Goal: Task Accomplishment & Management: Use online tool/utility

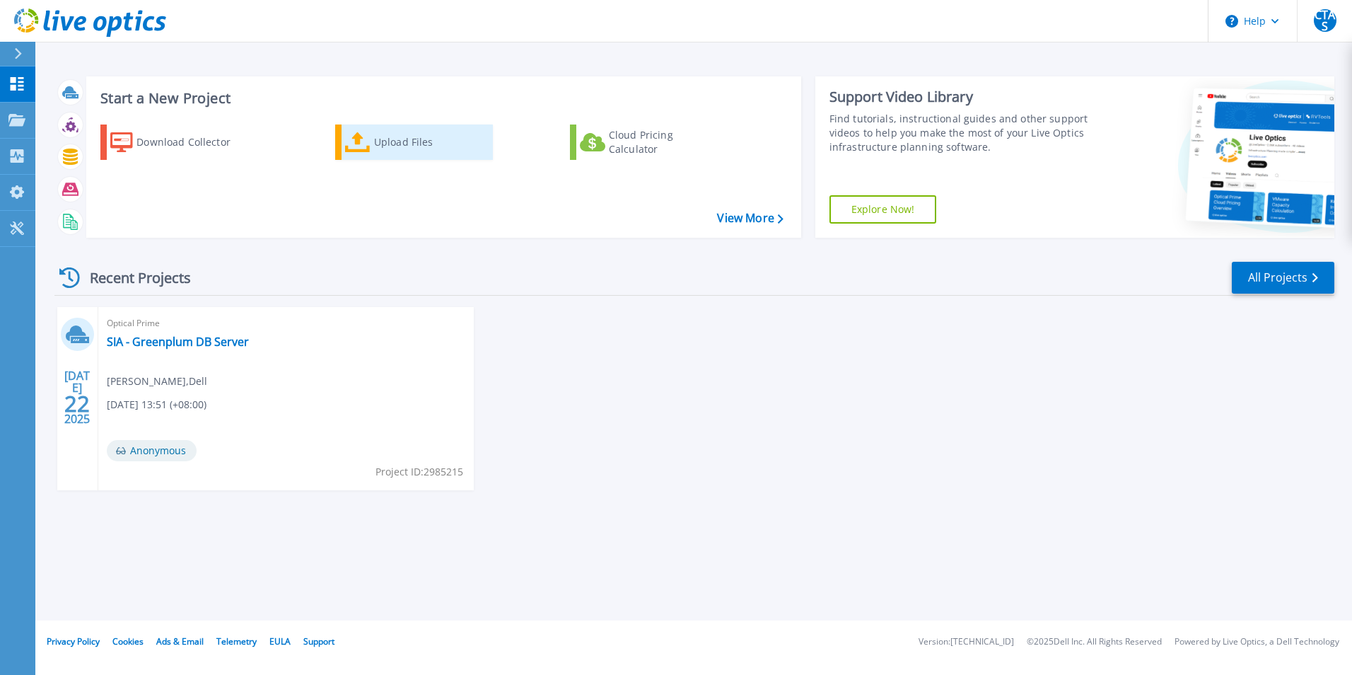
click at [392, 141] on div "Upload Files" at bounding box center [430, 142] width 113 height 28
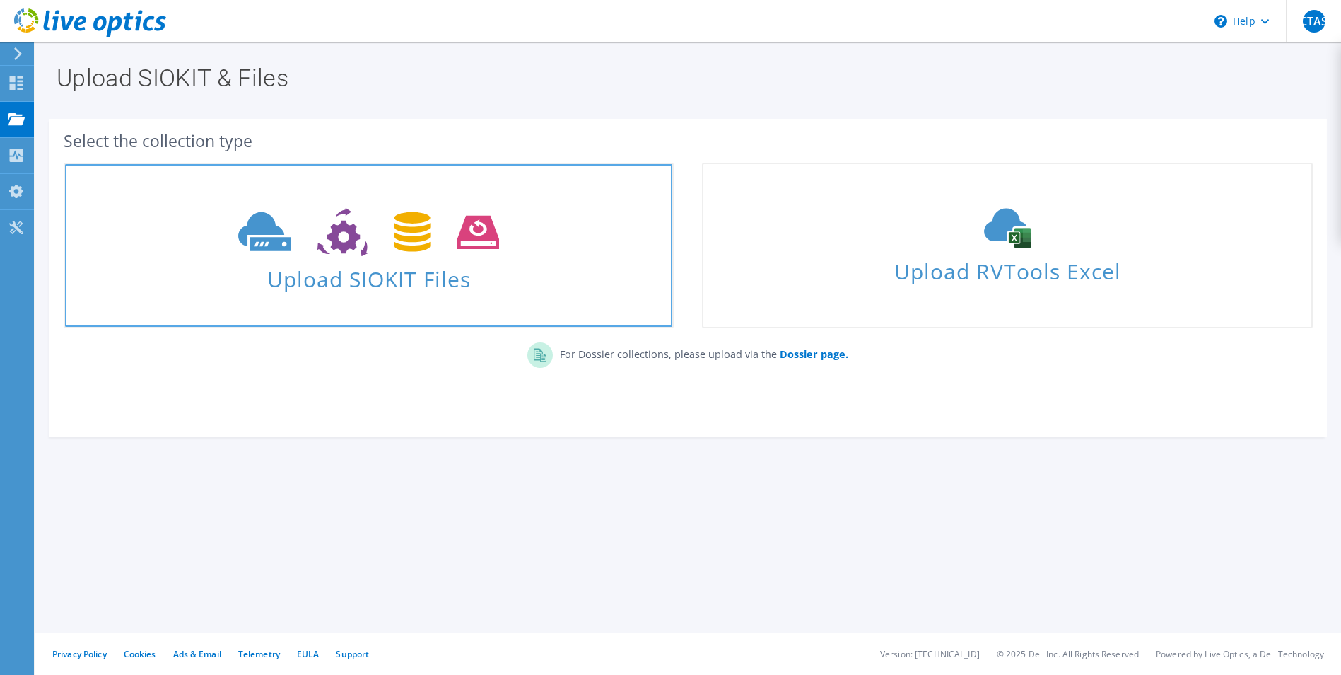
click at [370, 272] on span "Upload SIOKIT Files" at bounding box center [368, 274] width 607 height 30
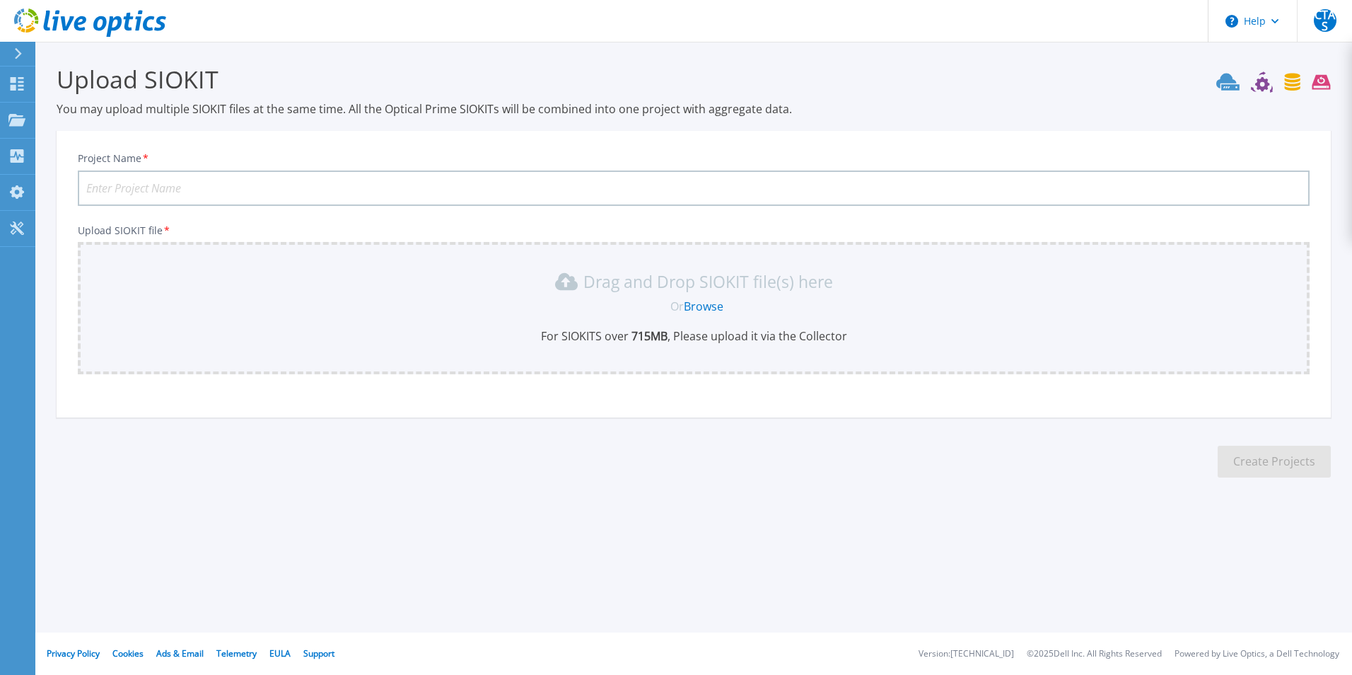
click at [165, 183] on input "Project Name *" at bounding box center [694, 187] width 1232 height 35
click at [173, 188] on input "CEM" at bounding box center [694, 187] width 1232 height 35
type input "CEM [DATE]-[DATE]"
click at [704, 308] on link "Browse" at bounding box center [704, 306] width 40 height 16
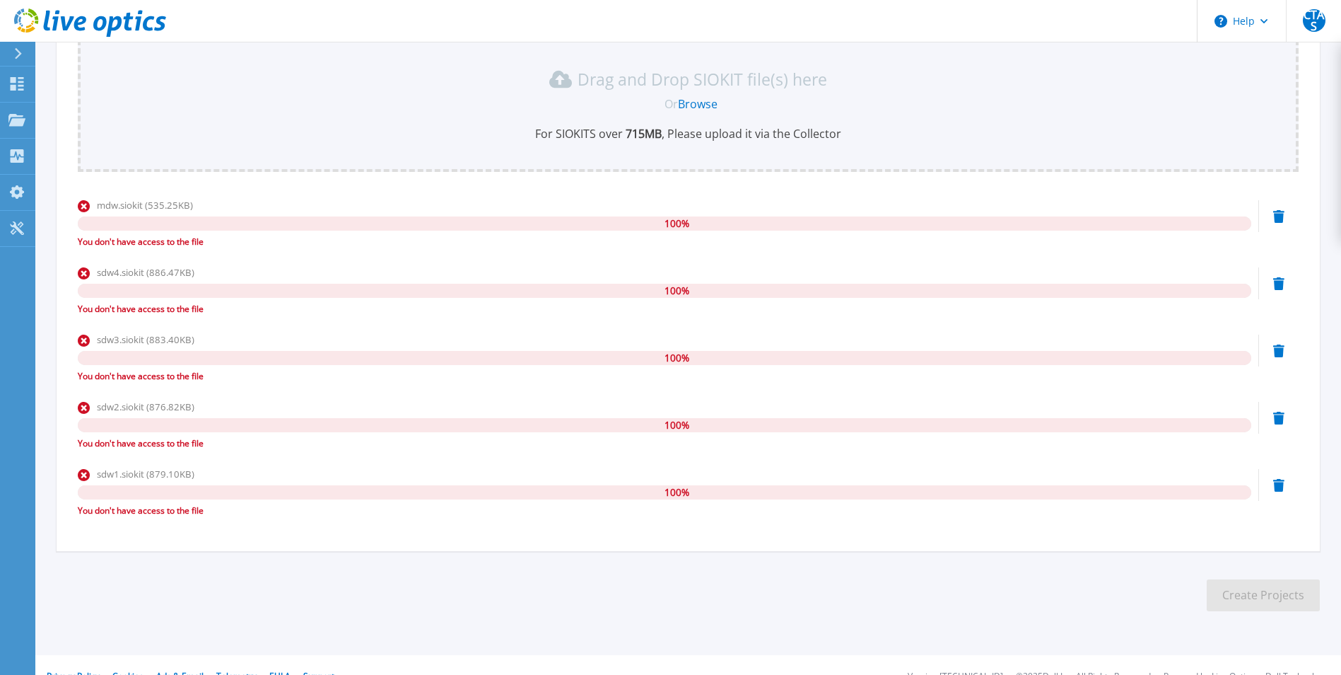
scroll to position [225, 0]
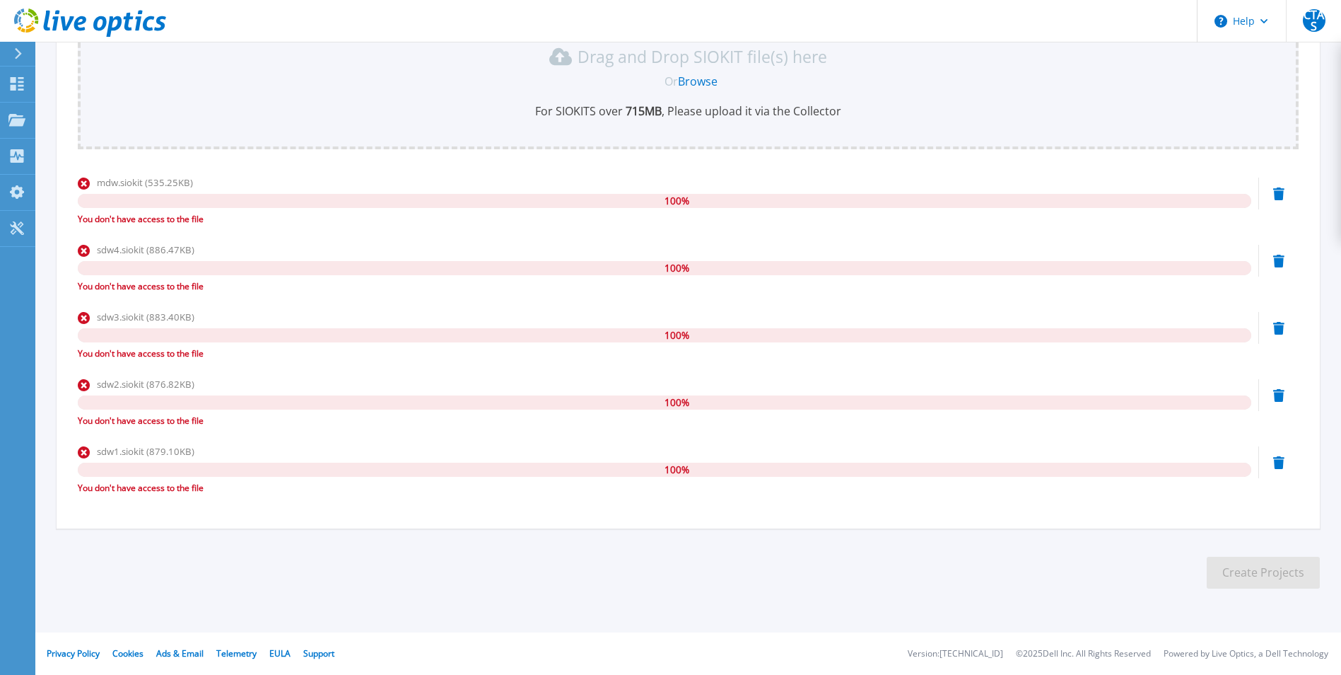
click at [1281, 200] on icon at bounding box center [1278, 193] width 11 height 13
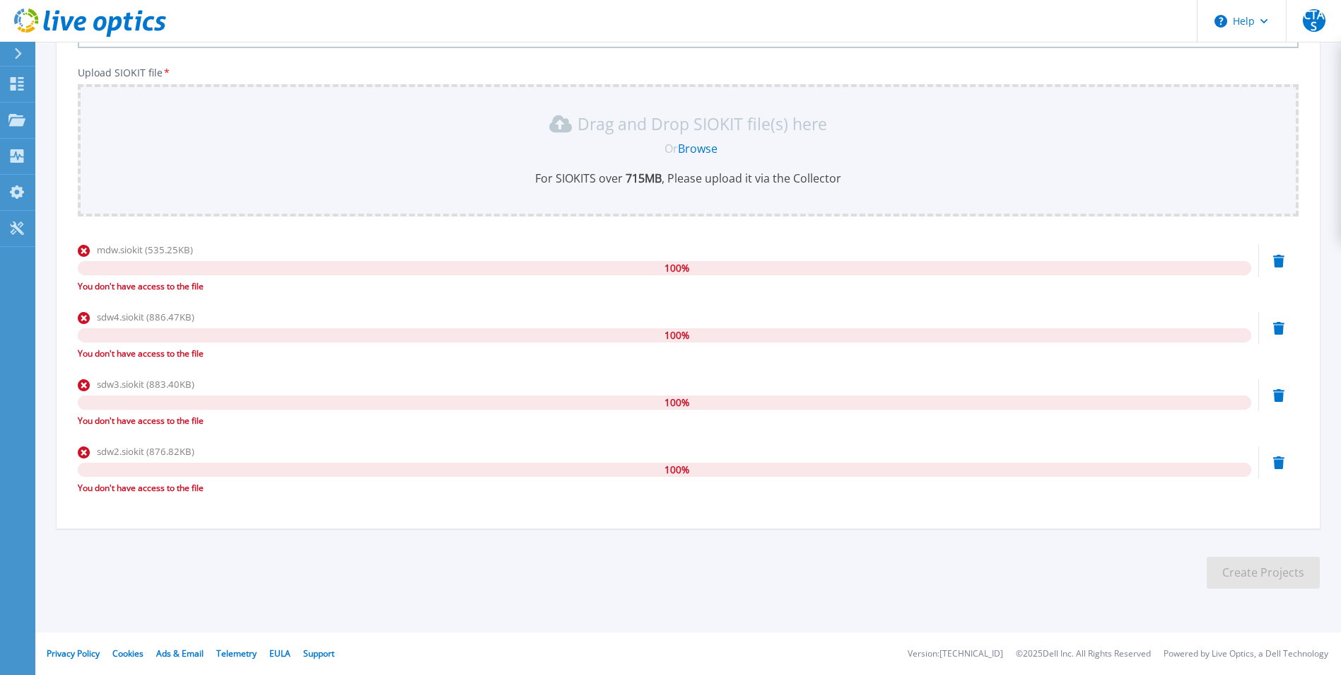
click at [1279, 267] on icon at bounding box center [1278, 261] width 11 height 13
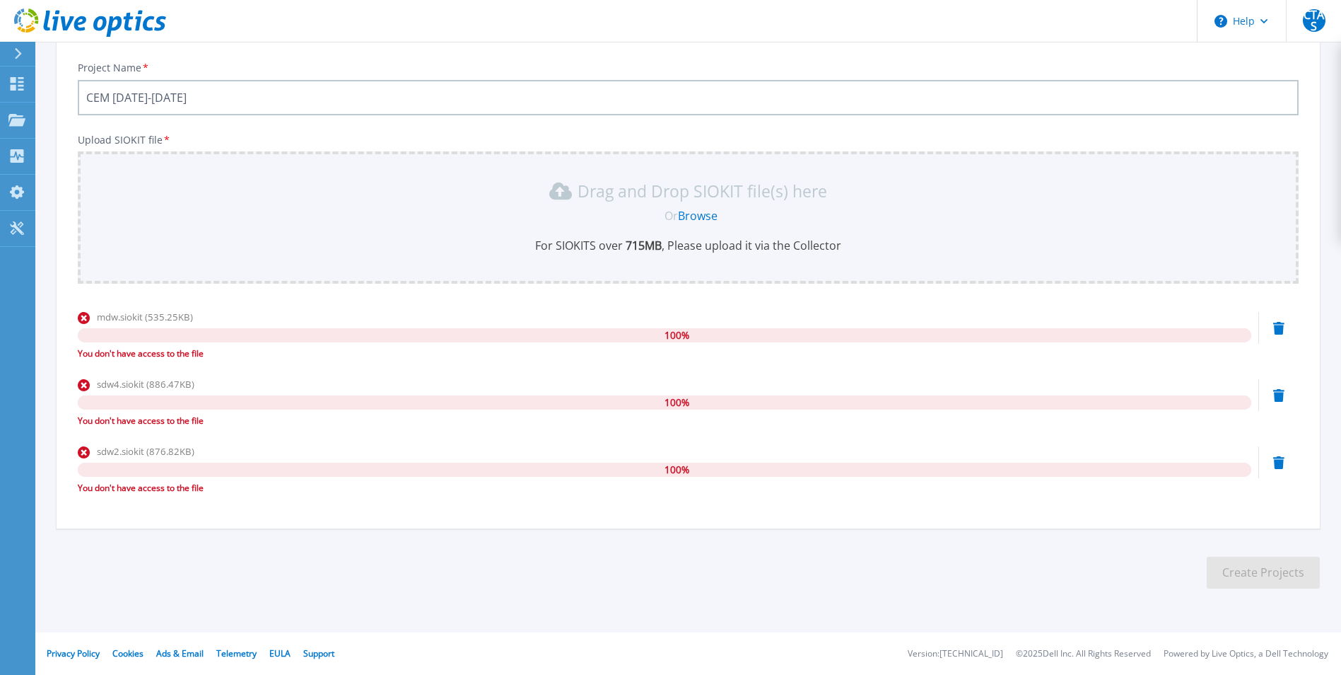
click at [1276, 334] on icon at bounding box center [1278, 328] width 11 height 13
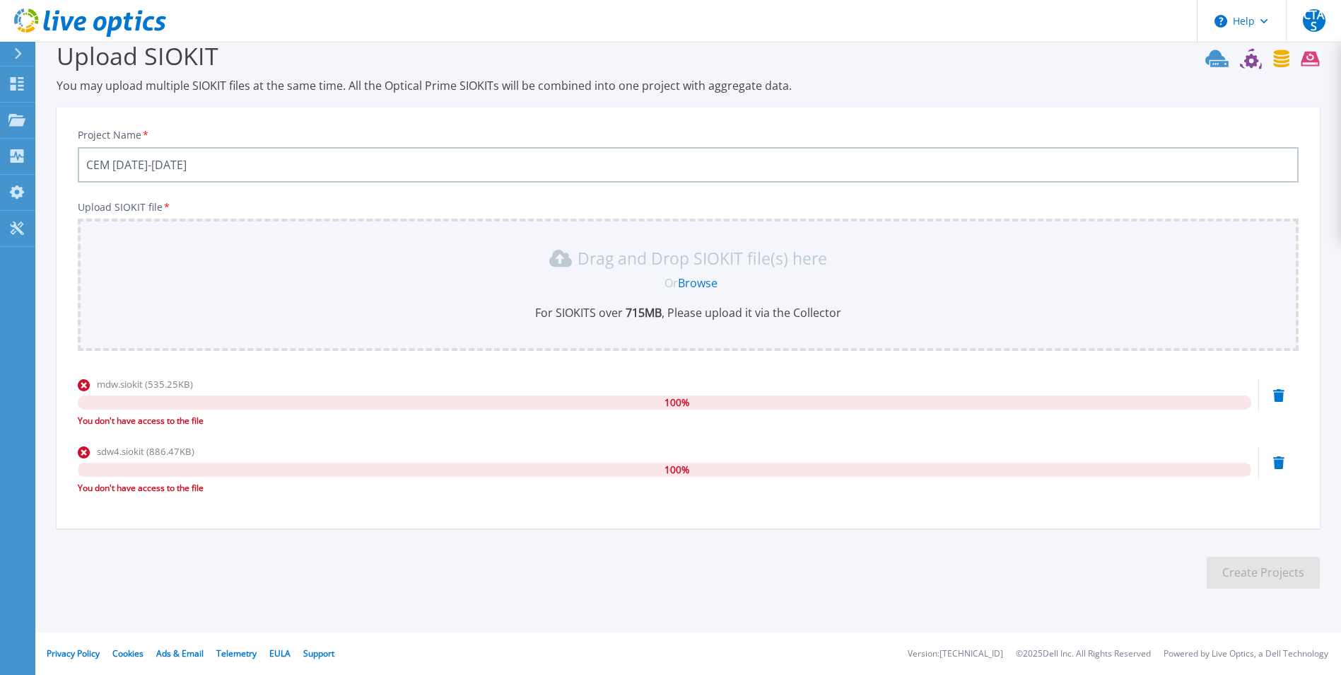
click at [1279, 402] on icon at bounding box center [1278, 395] width 11 height 13
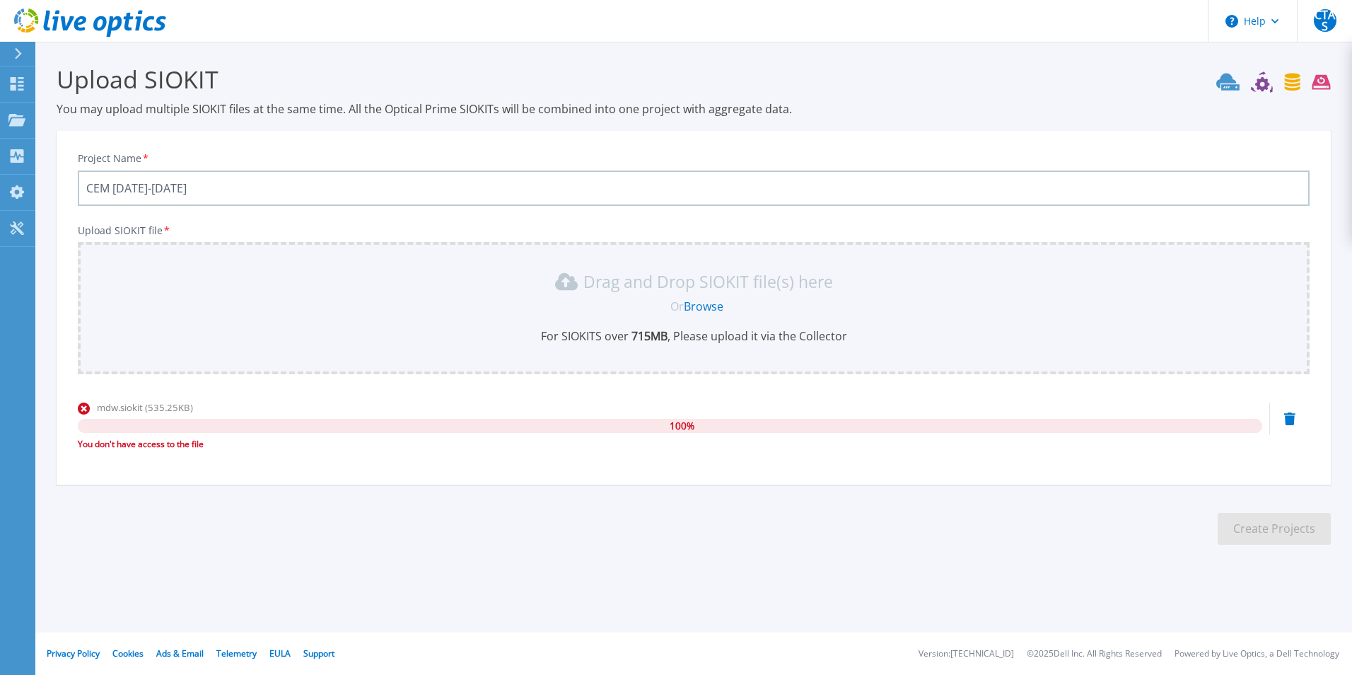
click at [1288, 424] on icon at bounding box center [1289, 418] width 11 height 13
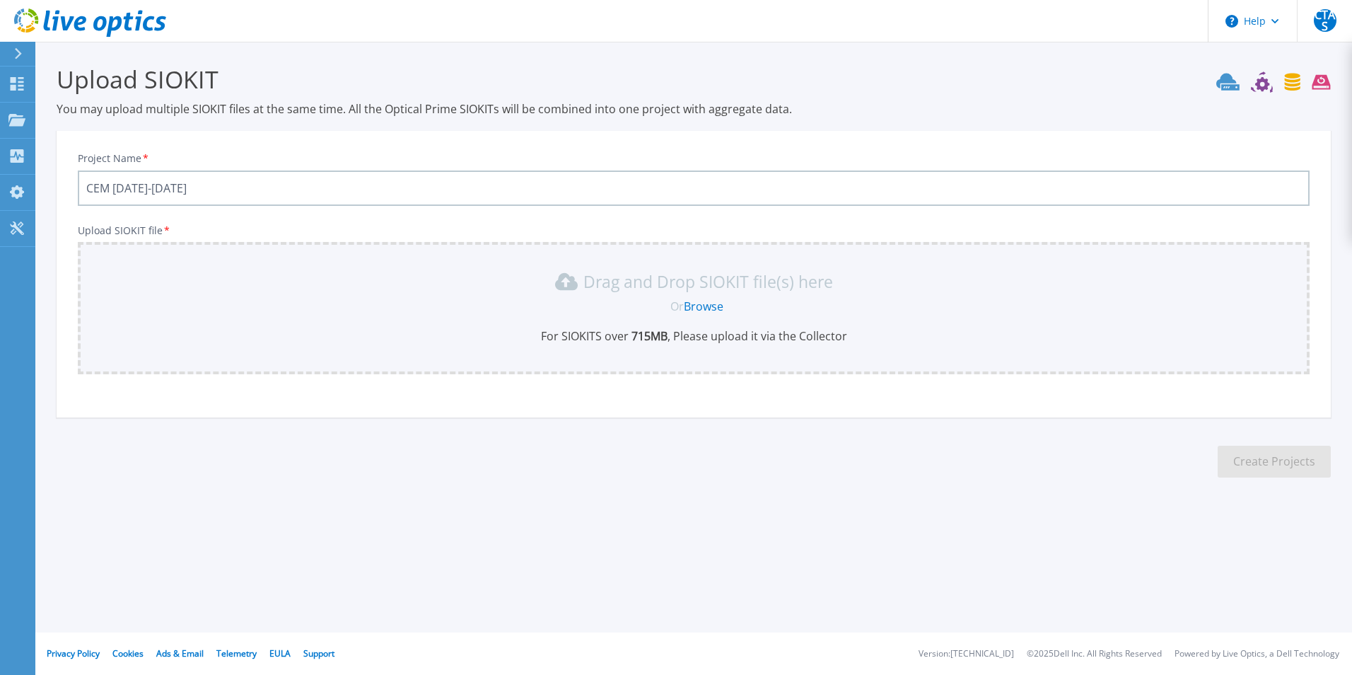
click at [697, 305] on link "Browse" at bounding box center [704, 306] width 40 height 16
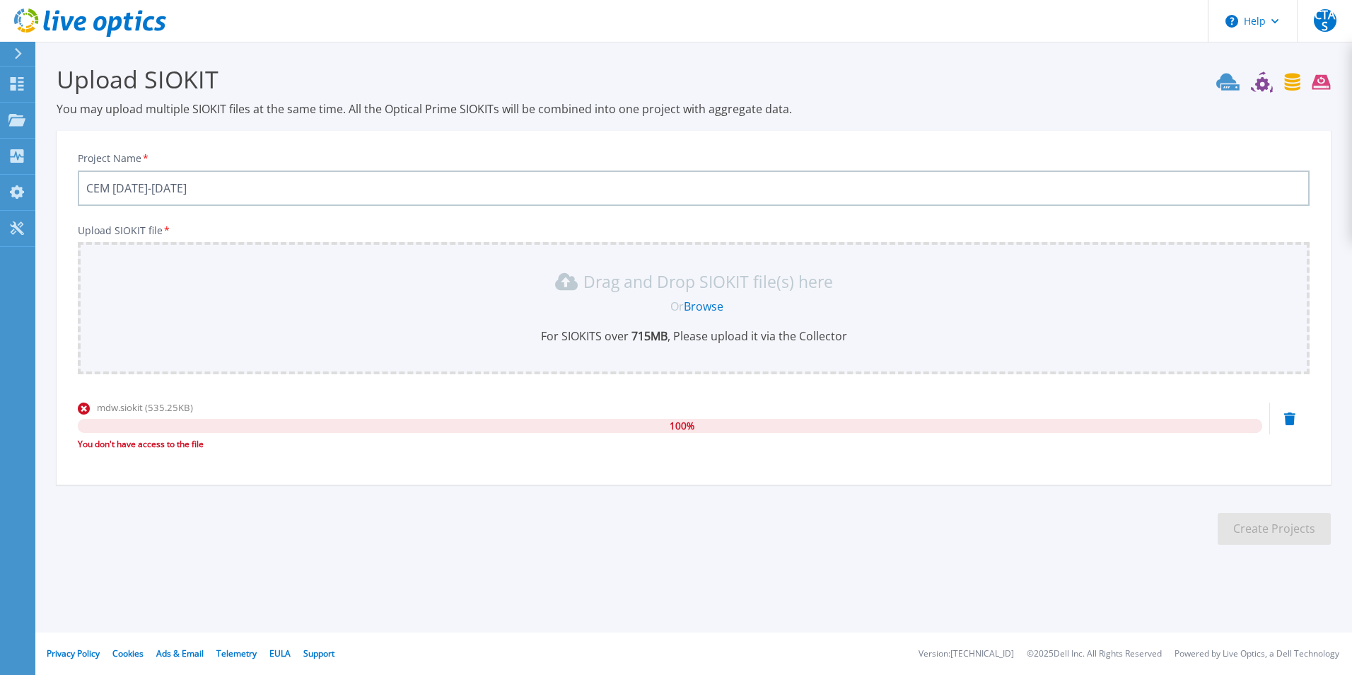
click at [1289, 419] on icon at bounding box center [1289, 418] width 11 height 13
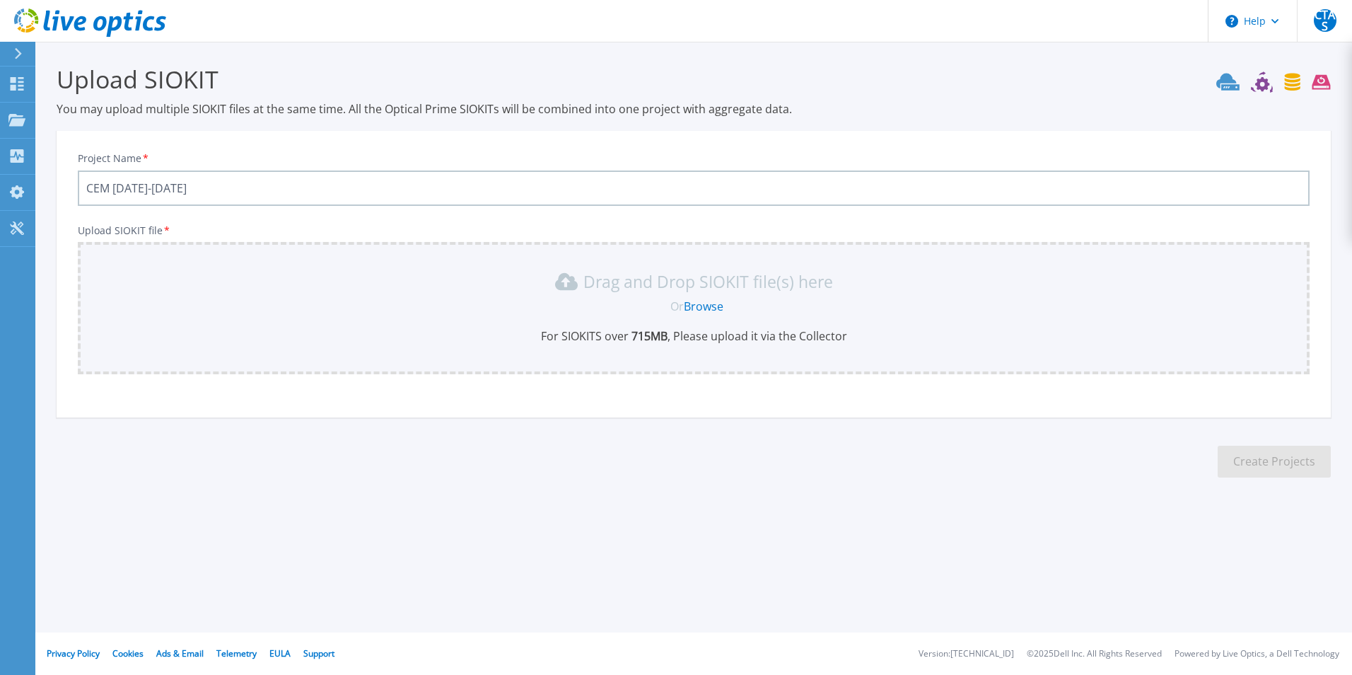
click at [712, 310] on link "Browse" at bounding box center [704, 306] width 40 height 16
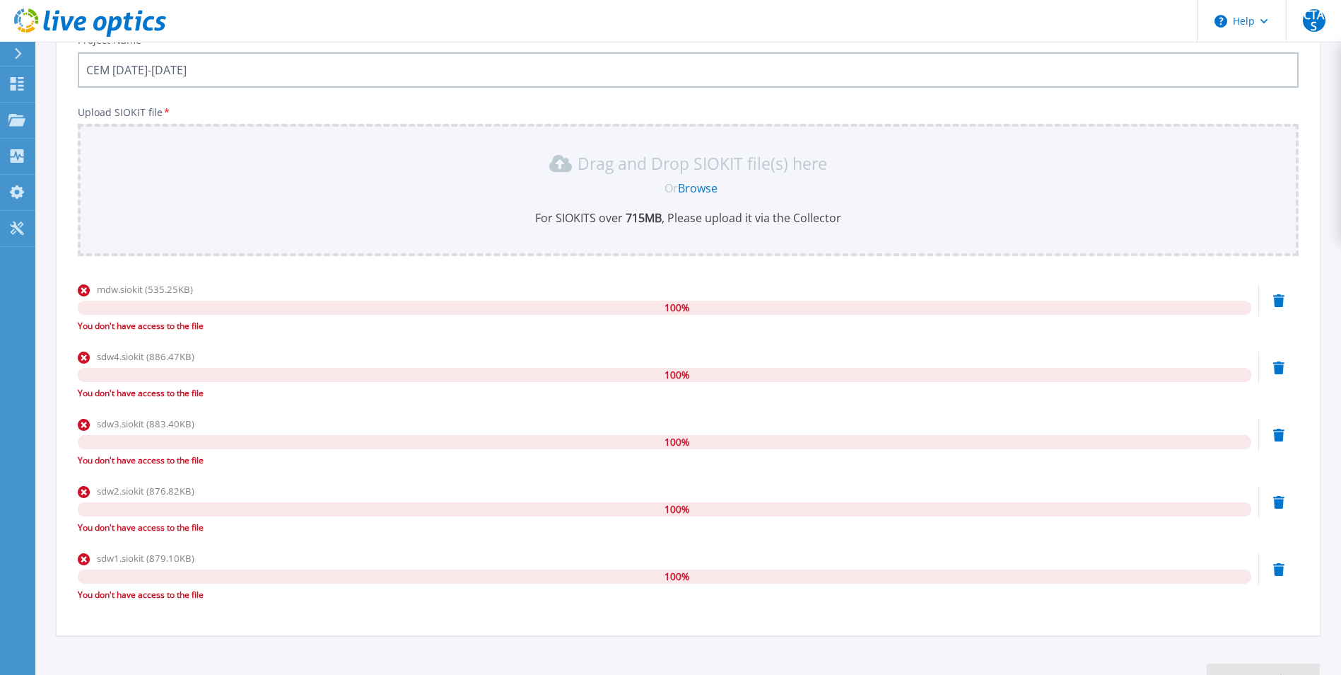
scroll to position [83, 0]
